Goal: Information Seeking & Learning: Check status

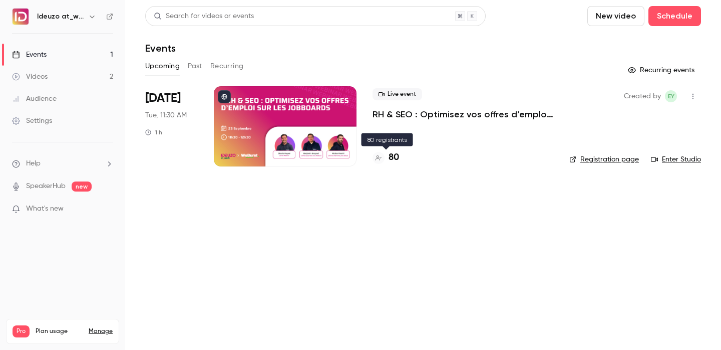
click at [398, 160] on h4 "80" at bounding box center [394, 158] width 11 height 14
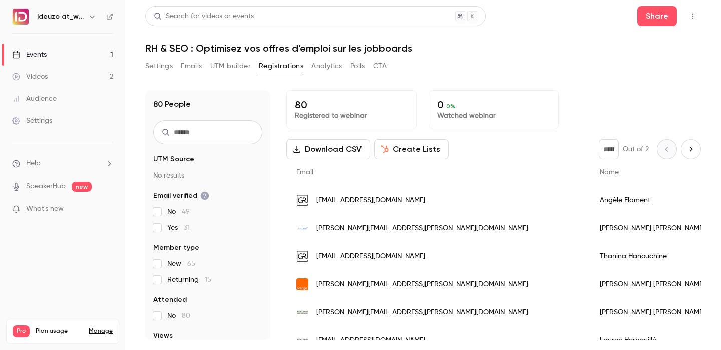
click at [100, 60] on link "Events 1" at bounding box center [62, 55] width 125 height 22
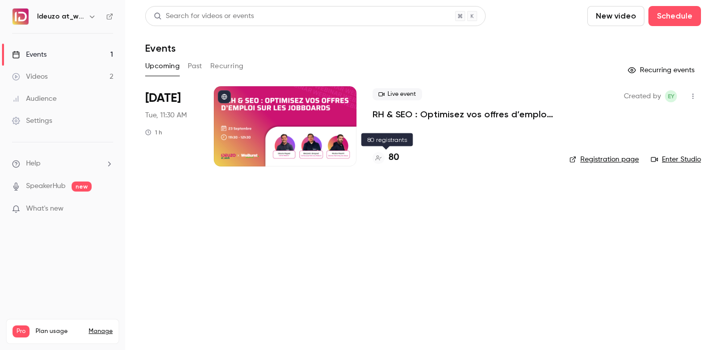
click at [394, 157] on h4 "80" at bounding box center [394, 158] width 11 height 14
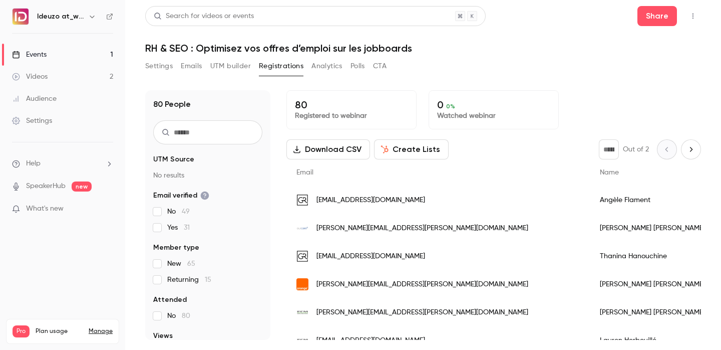
click at [104, 61] on link "Events 1" at bounding box center [62, 55] width 125 height 22
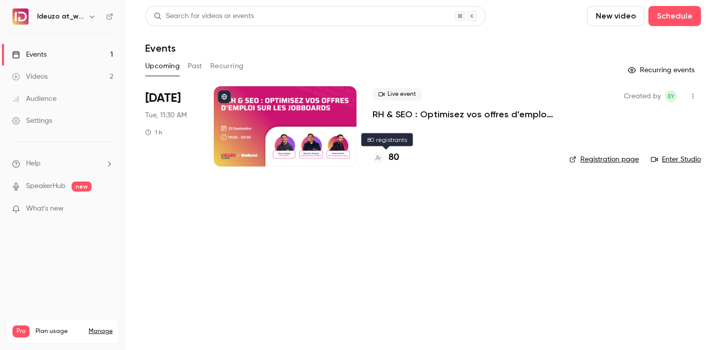
click at [388, 154] on div "80" at bounding box center [386, 158] width 27 height 14
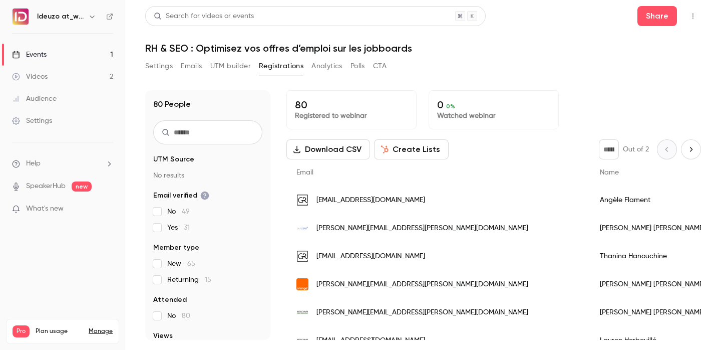
click at [111, 56] on link "Events 1" at bounding box center [62, 55] width 125 height 22
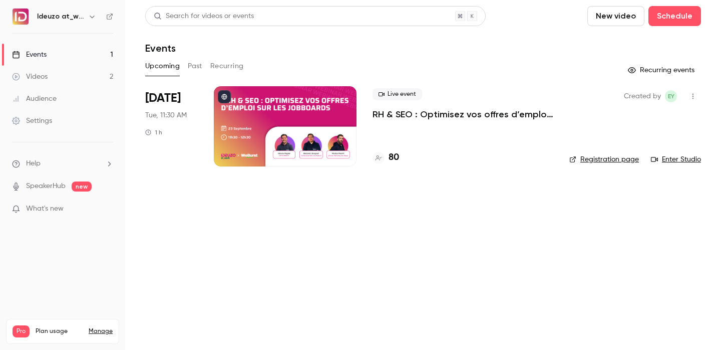
click at [620, 162] on link "Registration page" at bounding box center [605, 159] width 70 height 10
click at [389, 153] on h4 "81" at bounding box center [393, 158] width 8 height 14
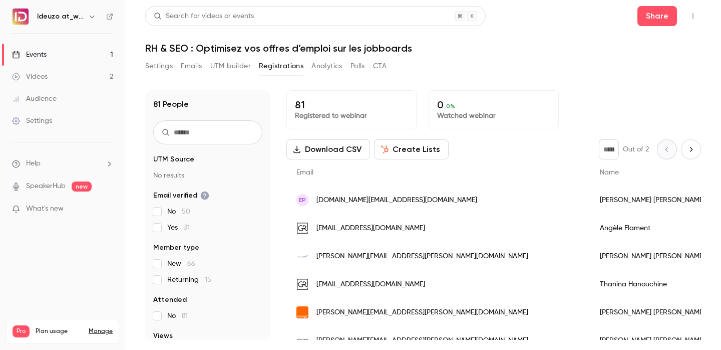
click at [82, 53] on link "Events 1" at bounding box center [62, 55] width 125 height 22
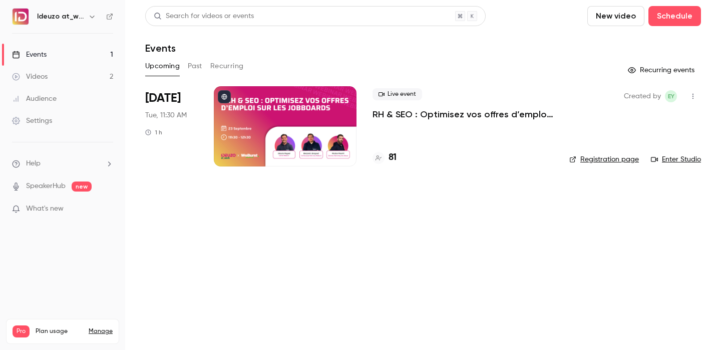
click at [597, 156] on link "Registration page" at bounding box center [605, 159] width 70 height 10
click at [589, 162] on link "Registration page" at bounding box center [605, 159] width 70 height 10
click at [353, 57] on div "Search for videos or events New video Schedule Events Upcoming Past Recurring R…" at bounding box center [423, 92] width 556 height 172
click at [395, 163] on h4 "83" at bounding box center [394, 158] width 10 height 14
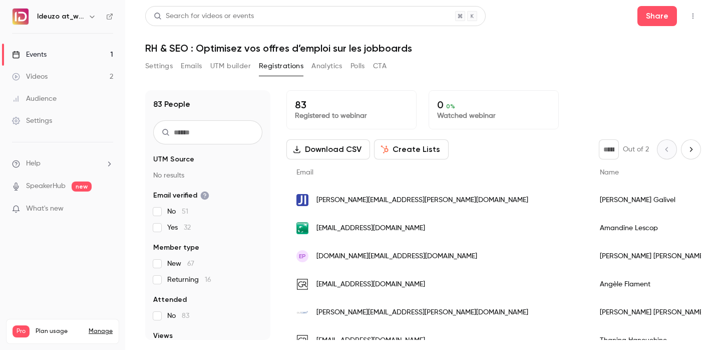
click at [86, 56] on link "Events 1" at bounding box center [62, 55] width 125 height 22
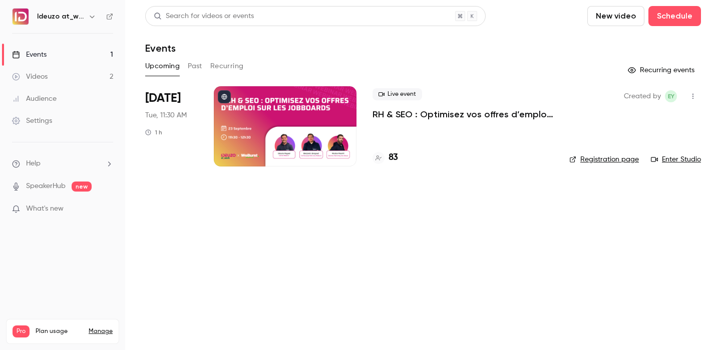
click at [387, 155] on div "83" at bounding box center [386, 158] width 26 height 14
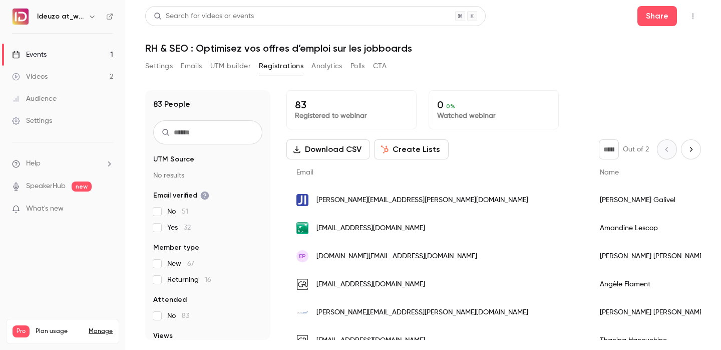
click at [50, 54] on link "Events 1" at bounding box center [62, 55] width 125 height 22
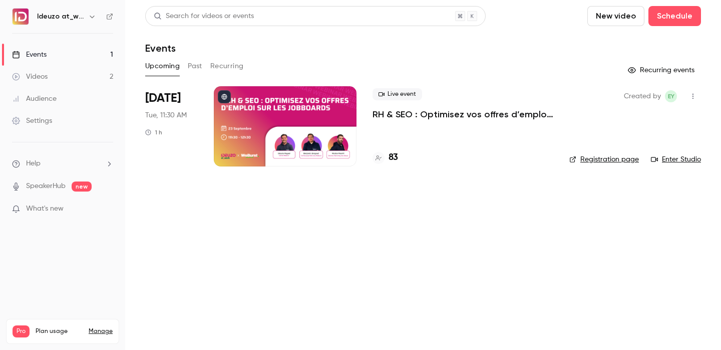
click at [396, 159] on h4 "83" at bounding box center [394, 158] width 10 height 14
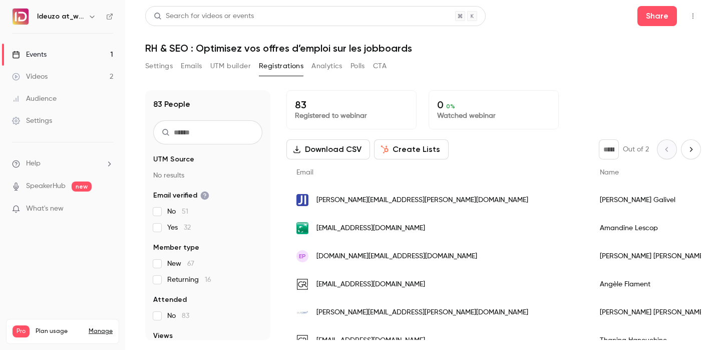
click at [88, 49] on link "Events 1" at bounding box center [62, 55] width 125 height 22
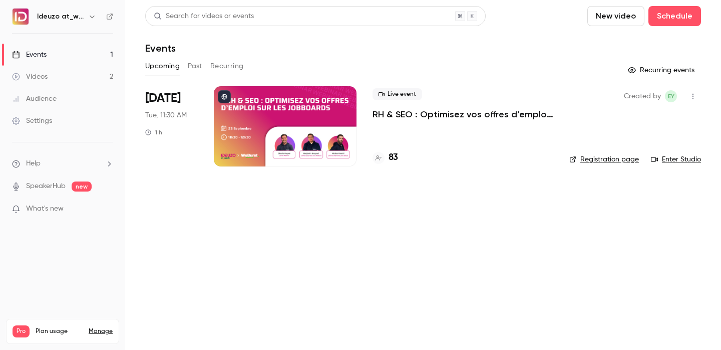
click at [393, 161] on h4 "83" at bounding box center [394, 158] width 10 height 14
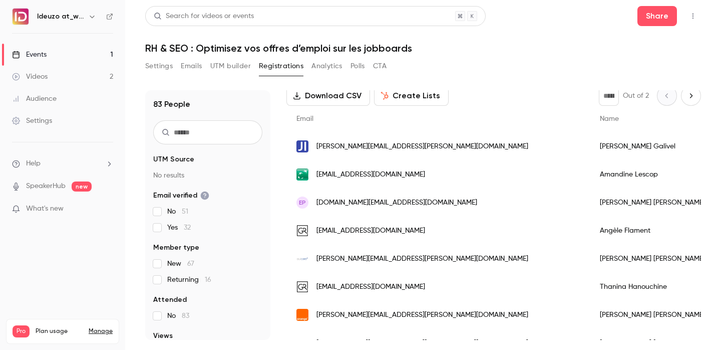
scroll to position [42, 0]
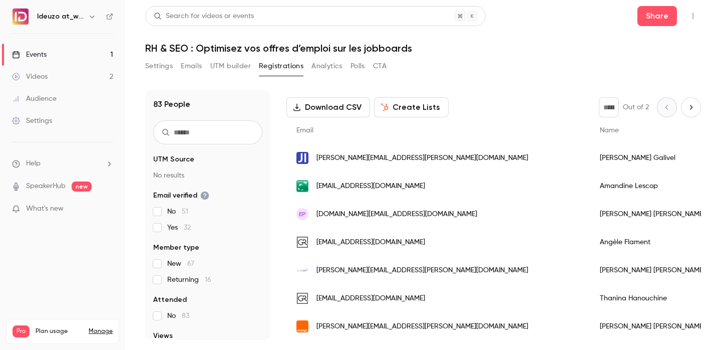
click at [99, 47] on link "Events 1" at bounding box center [62, 55] width 125 height 22
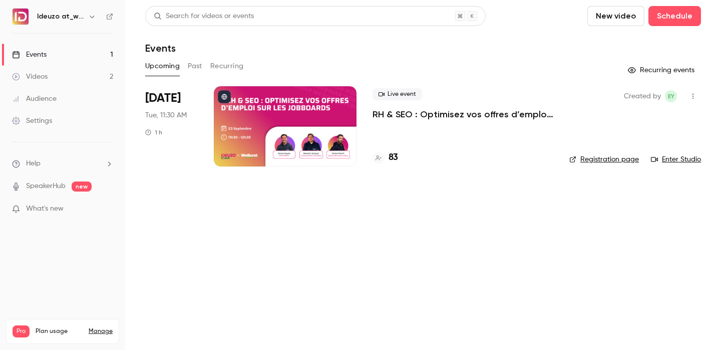
click at [384, 153] on div "83" at bounding box center [386, 158] width 26 height 14
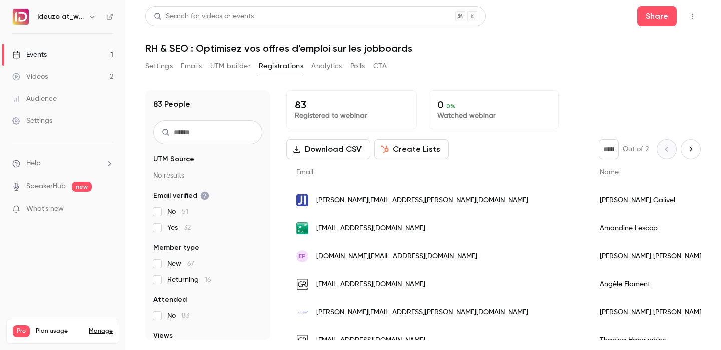
click at [75, 47] on link "Events 1" at bounding box center [62, 55] width 125 height 22
